Goal: Communication & Community: Answer question/provide support

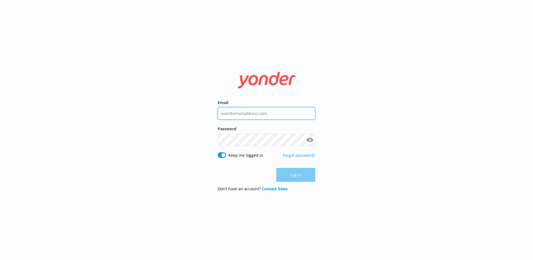
type input "[EMAIL_ADDRESS][DOMAIN_NAME]"
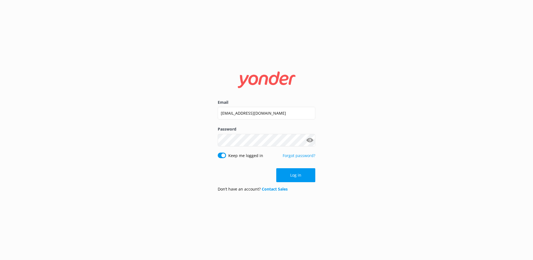
click at [290, 175] on div "Log in" at bounding box center [266, 175] width 97 height 14
click at [290, 174] on button "Log in" at bounding box center [295, 175] width 39 height 14
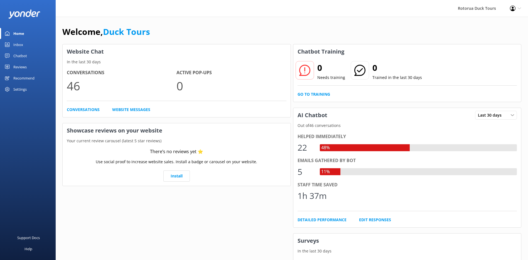
click at [20, 43] on div "Inbox" at bounding box center [18, 44] width 10 height 11
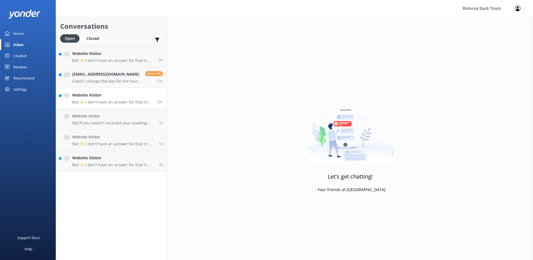
click at [118, 99] on div "Website Visitor Bot: ⚡ I don't have an answer for that in my knowledge base. Pl…" at bounding box center [112, 98] width 80 height 12
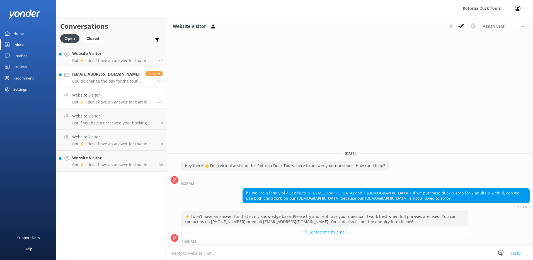
click at [120, 79] on p "Could I change the day for the tour to the [DATE] instead if [DATE]?" at bounding box center [106, 81] width 69 height 5
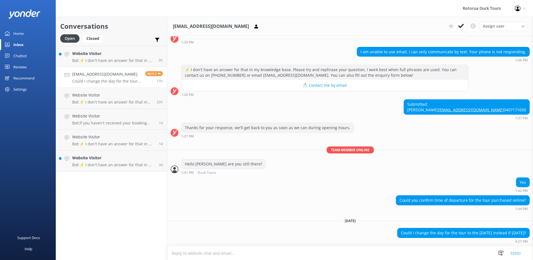
scroll to position [200, 0]
click at [124, 57] on div "Website Visitor Bot: ⚡ I don't have an answer for that in my knowledge base. Pl…" at bounding box center [113, 56] width 82 height 12
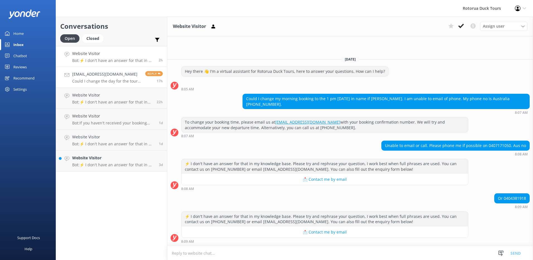
click at [131, 77] on h4 "[EMAIL_ADDRESS][DOMAIN_NAME]" at bounding box center [106, 74] width 69 height 6
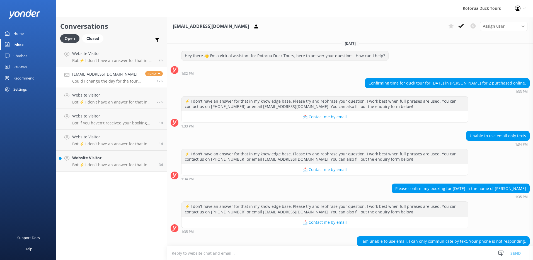
scroll to position [200, 0]
